Goal: Information Seeking & Learning: Check status

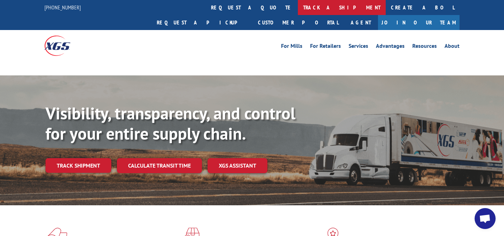
click at [298, 8] on link "track a shipment" at bounding box center [342, 7] width 88 height 15
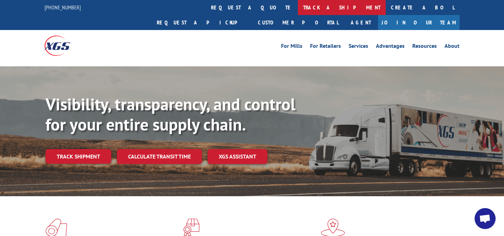
click at [298, 9] on link "track a shipment" at bounding box center [342, 7] width 88 height 15
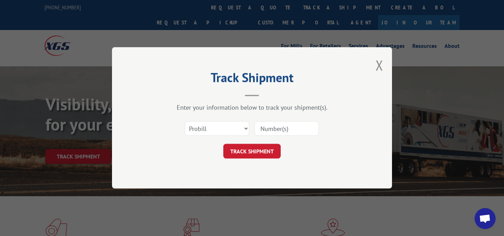
click at [288, 132] on input at bounding box center [286, 129] width 64 height 15
paste input "17402339"
type input "17402339"
click at [261, 150] on button "TRACK SHIPMENT" at bounding box center [251, 151] width 57 height 15
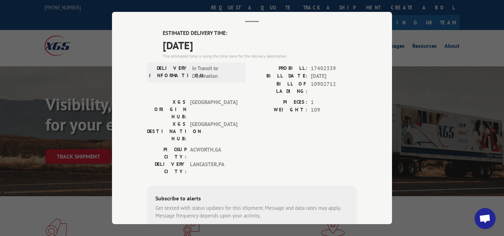
scroll to position [39, 0]
click at [219, 120] on span "[GEOGRAPHIC_DATA]" at bounding box center [213, 131] width 47 height 22
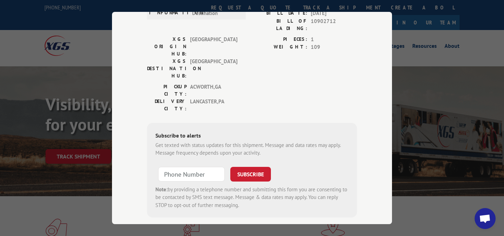
scroll to position [0, 0]
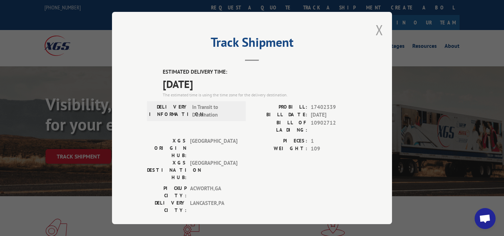
click at [380, 31] on button "Close modal" at bounding box center [379, 30] width 8 height 19
